Goal: Task Accomplishment & Management: Complete application form

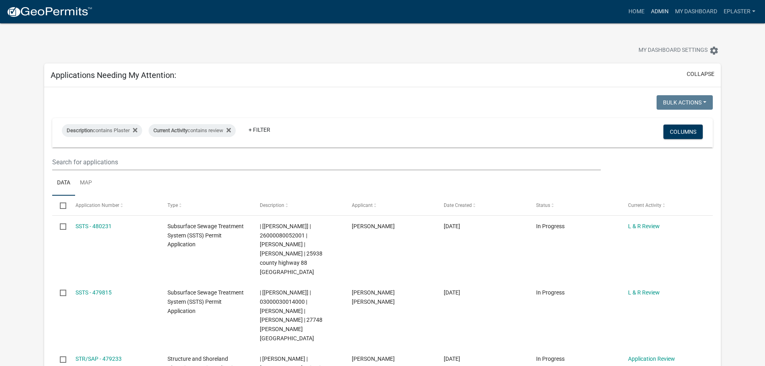
click at [659, 12] on link "Admin" at bounding box center [660, 11] width 24 height 15
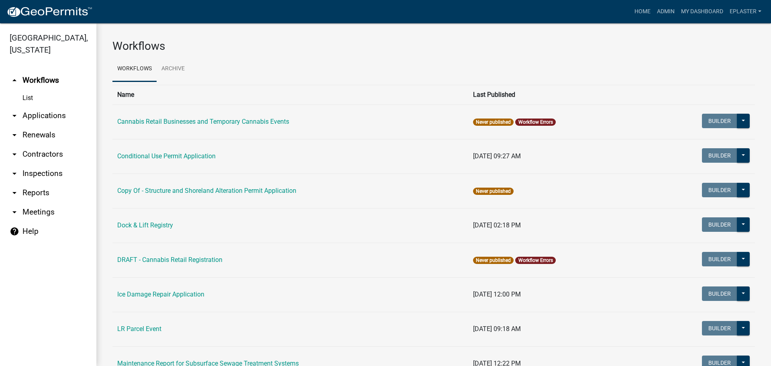
click at [40, 124] on link "arrow_drop_down Applications" at bounding box center [48, 115] width 96 height 19
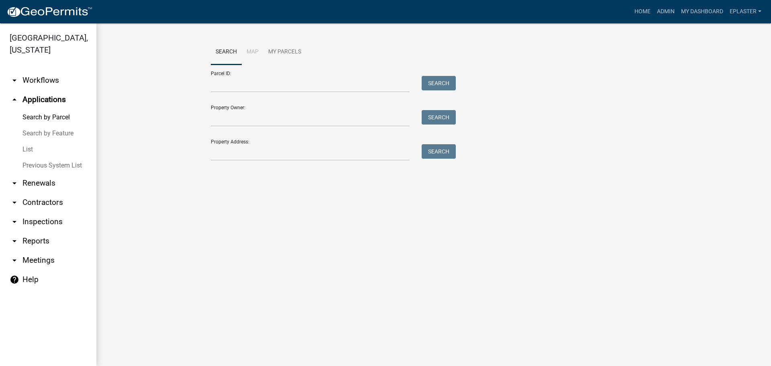
click at [308, 96] on form "Parcel ID: Search Property Owner: Search Property Address: Search" at bounding box center [331, 113] width 241 height 96
click at [316, 86] on input "Parcel ID:" at bounding box center [310, 84] width 199 height 16
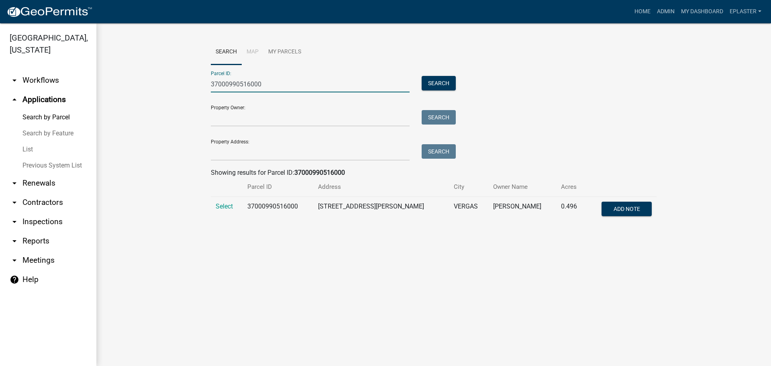
type input "37000990516000"
click at [215, 203] on td "Select" at bounding box center [227, 210] width 32 height 27
click at [226, 205] on span "Select" at bounding box center [224, 206] width 17 height 8
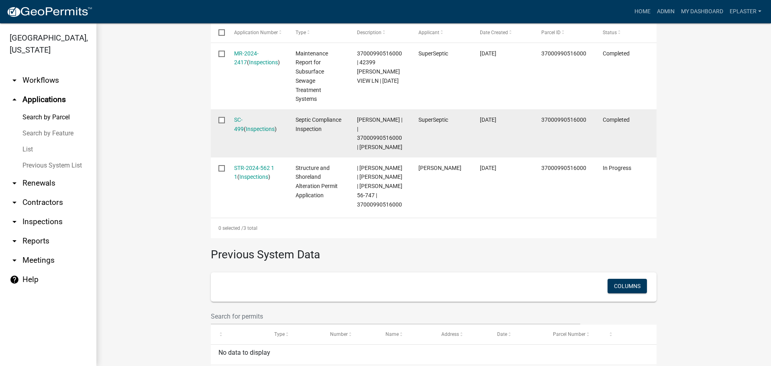
scroll to position [283, 0]
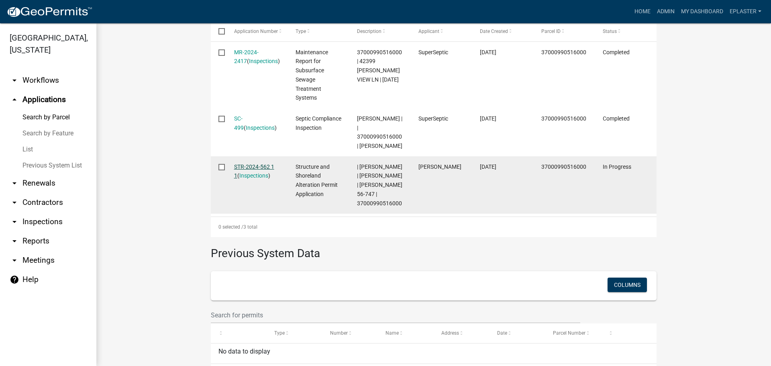
click at [274, 168] on link "STR-2024-562 1 1" at bounding box center [254, 172] width 40 height 16
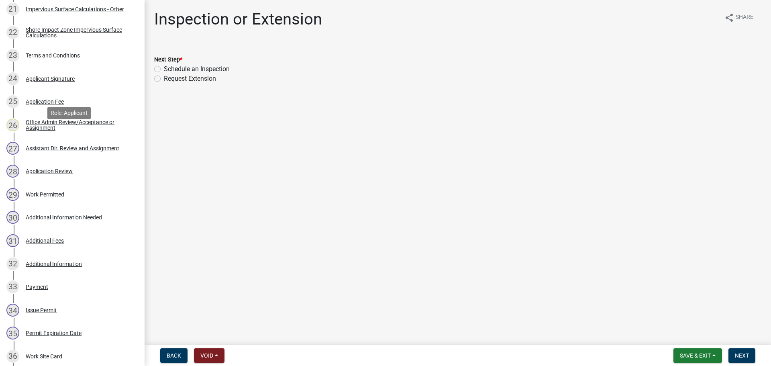
scroll to position [633, 0]
click at [83, 196] on div "29 Work Permitted" at bounding box center [68, 193] width 125 height 13
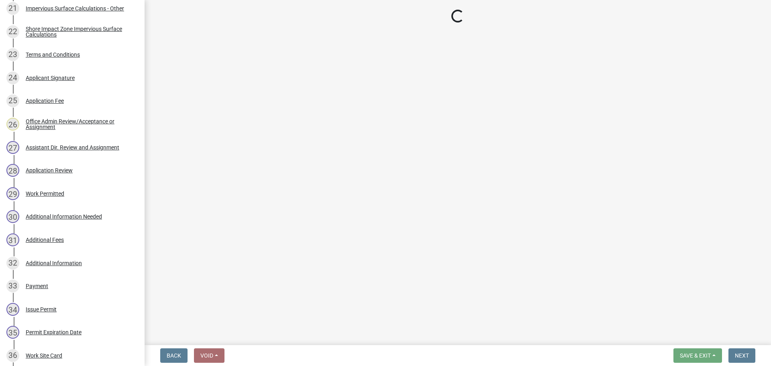
select select "ab2e7446-72a0-49c6-a36a-5181bad2fe68"
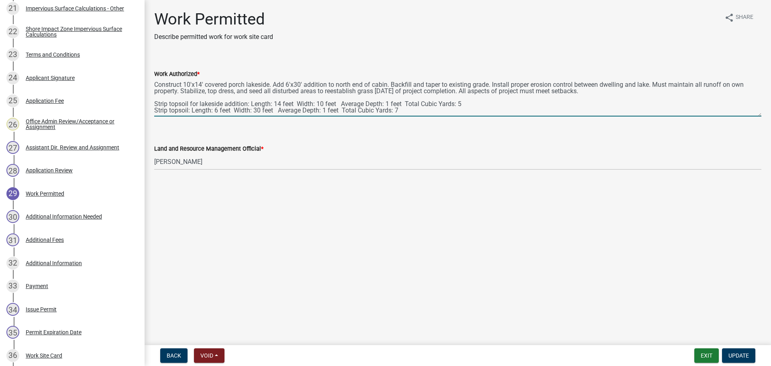
click at [272, 83] on textarea "Construct 10'x14' covered porch lakeside. Add 6'x30' addition to north end of c…" at bounding box center [457, 98] width 607 height 38
type textarea "Construct 10'x14' covered porch and 9 sqft concrete pad lakeside. Add 6'x30' ad…"
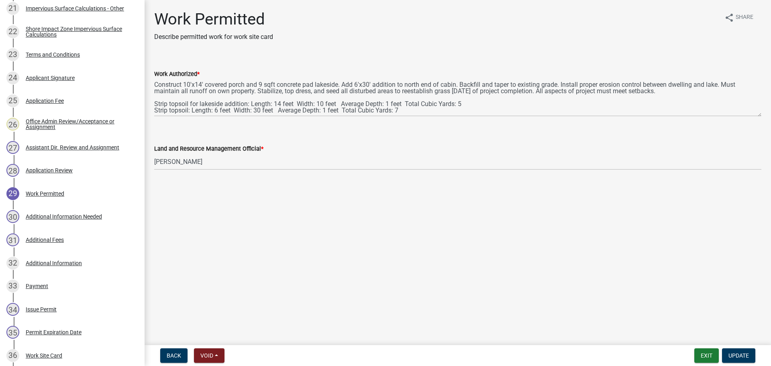
scroll to position [19, 0]
click at [733, 356] on span "Update" at bounding box center [739, 355] width 20 height 6
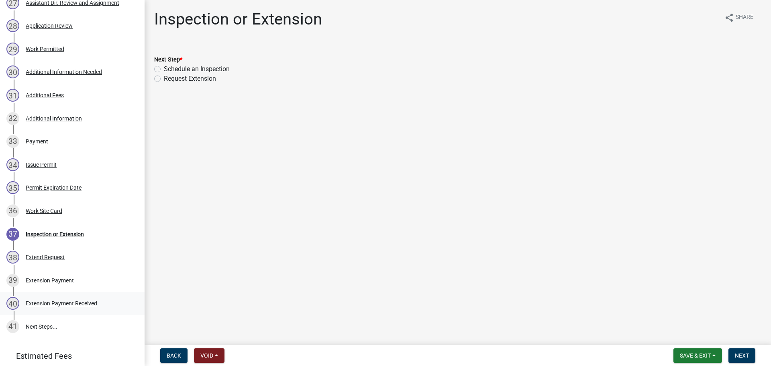
scroll to position [824, 0]
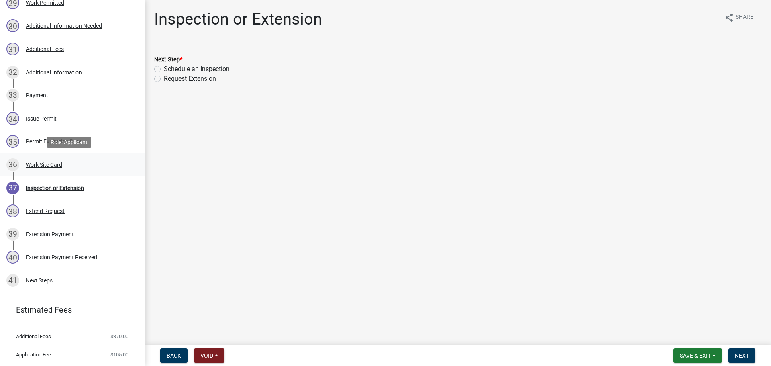
click at [61, 162] on div "Work Site Card" at bounding box center [44, 165] width 37 height 6
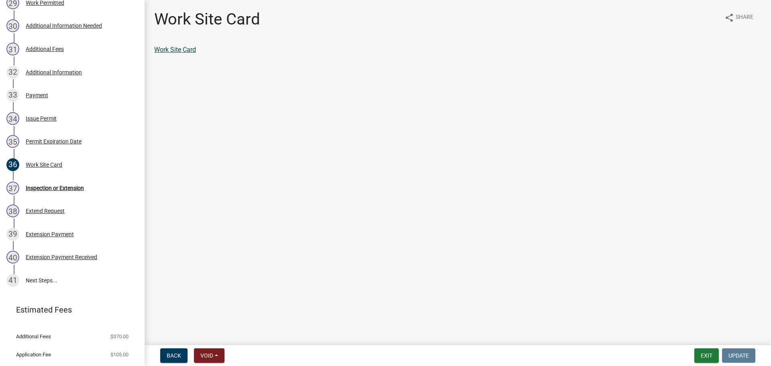
click at [194, 50] on link "Work Site Card" at bounding box center [175, 50] width 42 height 8
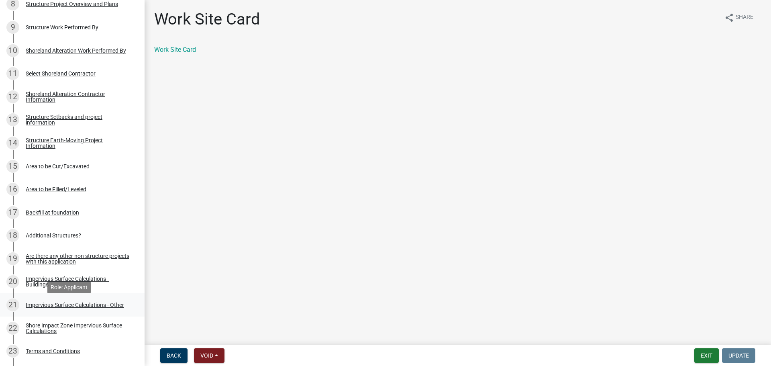
scroll to position [331, 0]
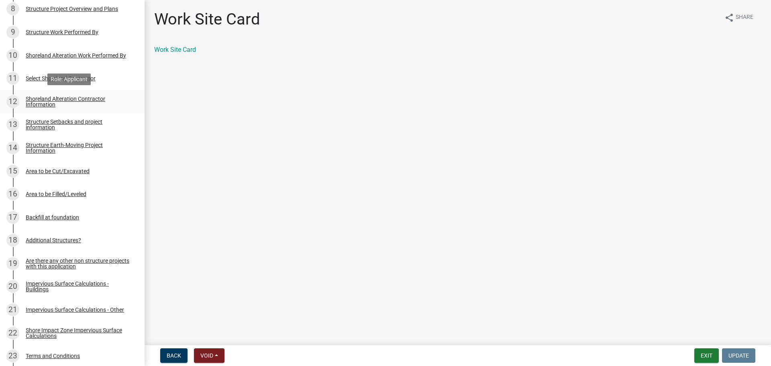
click at [90, 103] on div "Shoreland Alteration Contractor Information" at bounding box center [79, 101] width 106 height 11
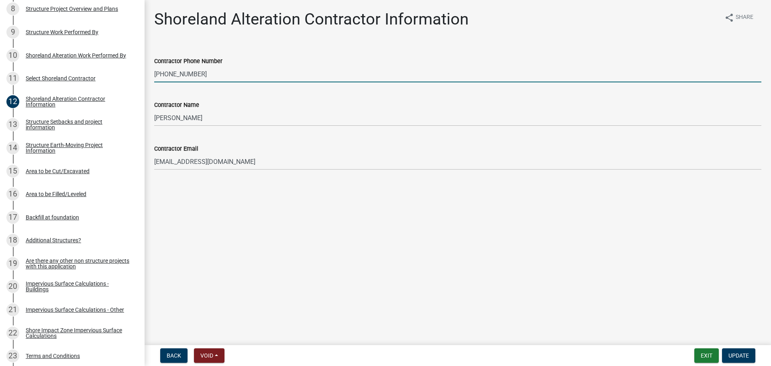
click at [208, 72] on input "[PHONE_NUMBER]" at bounding box center [457, 74] width 607 height 16
type input "[PHONE_NUMBER]"
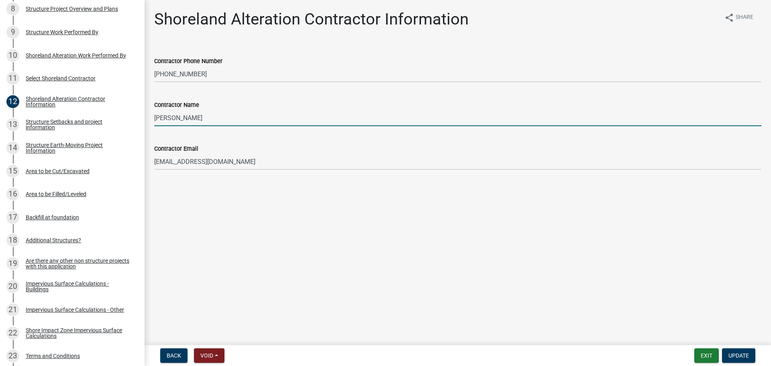
type input "[PERSON_NAME]"
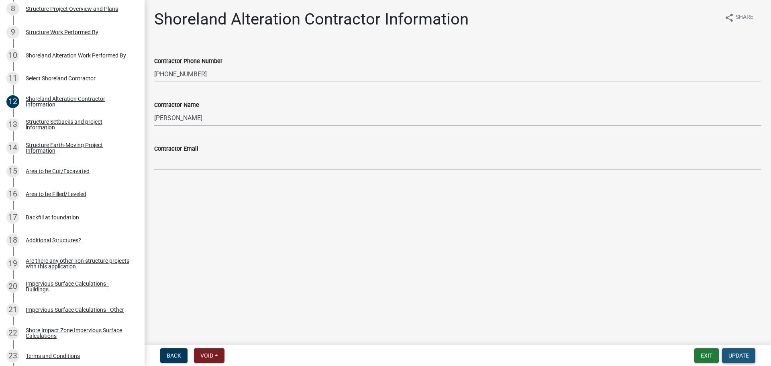
click at [738, 357] on span "Update" at bounding box center [739, 355] width 20 height 6
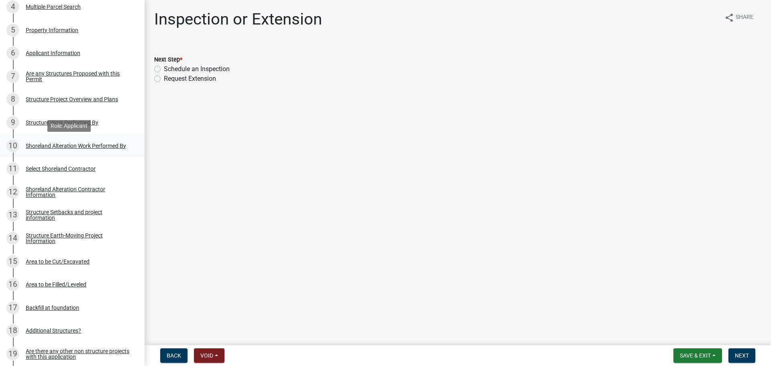
scroll to position [231, 0]
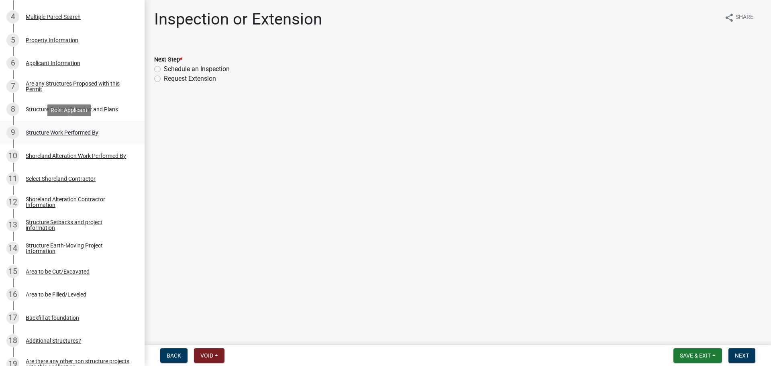
click at [102, 136] on div "9 Structure Work Performed By" at bounding box center [68, 132] width 125 height 13
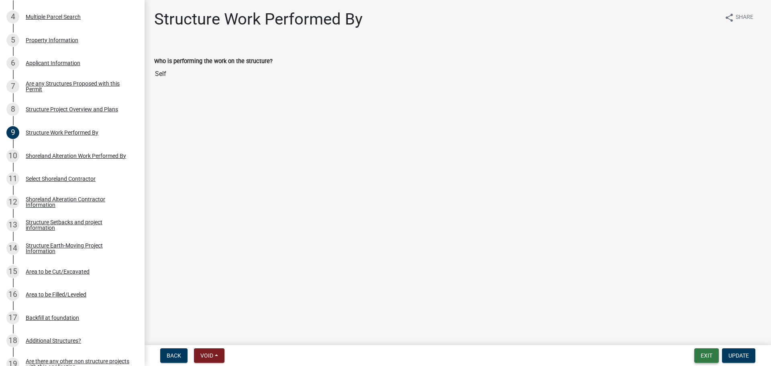
click at [705, 354] on button "Exit" at bounding box center [707, 355] width 25 height 14
